Goal: Information Seeking & Learning: Learn about a topic

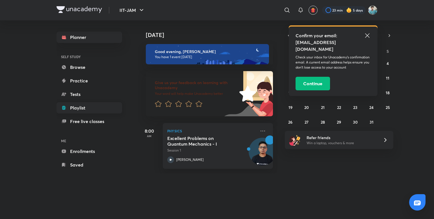
click at [92, 110] on link "Playlist" at bounding box center [90, 107] width 66 height 11
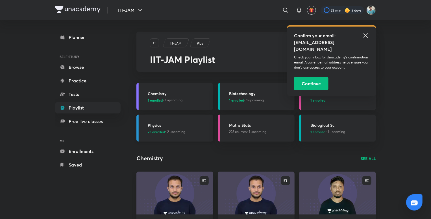
click at [183, 129] on div "Physics 23 enrolled • 2 upcoming" at bounding box center [179, 128] width 62 height 12
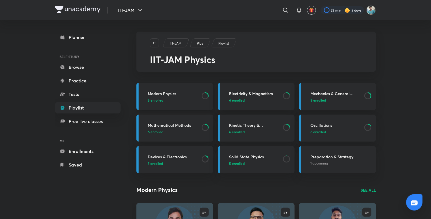
click at [174, 95] on h3 "Modern Physics" at bounding box center [173, 94] width 51 height 6
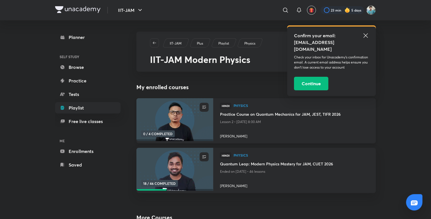
click at [187, 120] on img at bounding box center [175, 120] width 78 height 44
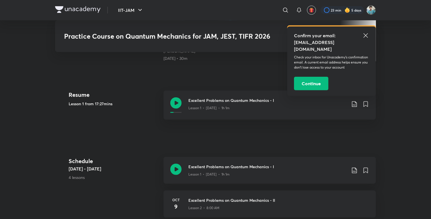
scroll to position [186, 0]
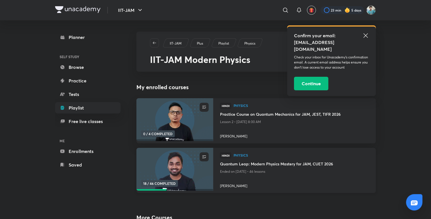
click at [188, 181] on img at bounding box center [175, 170] width 78 height 44
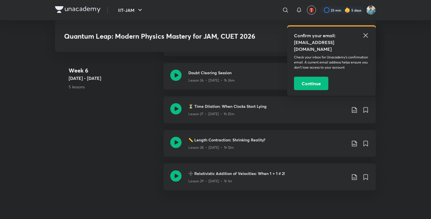
scroll to position [1433, 0]
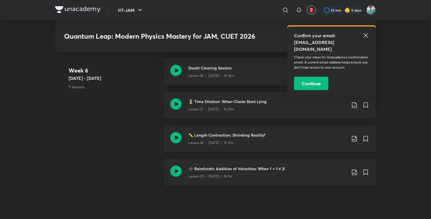
click at [177, 137] on icon at bounding box center [175, 137] width 11 height 11
